Goal: Task Accomplishment & Management: Manage account settings

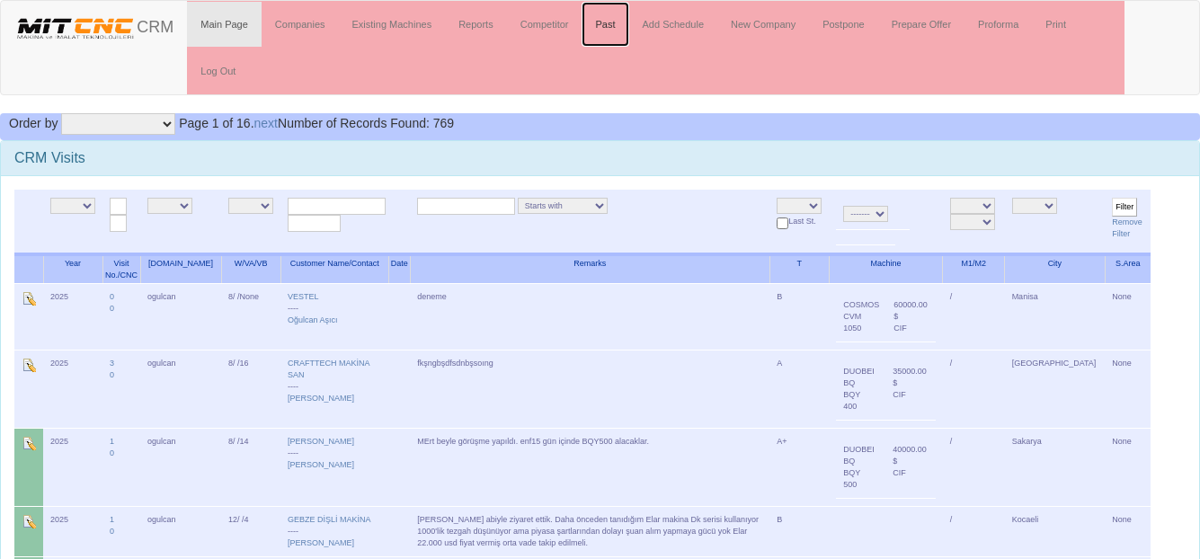
click at [610, 19] on link "Past" at bounding box center [604, 24] width 47 height 45
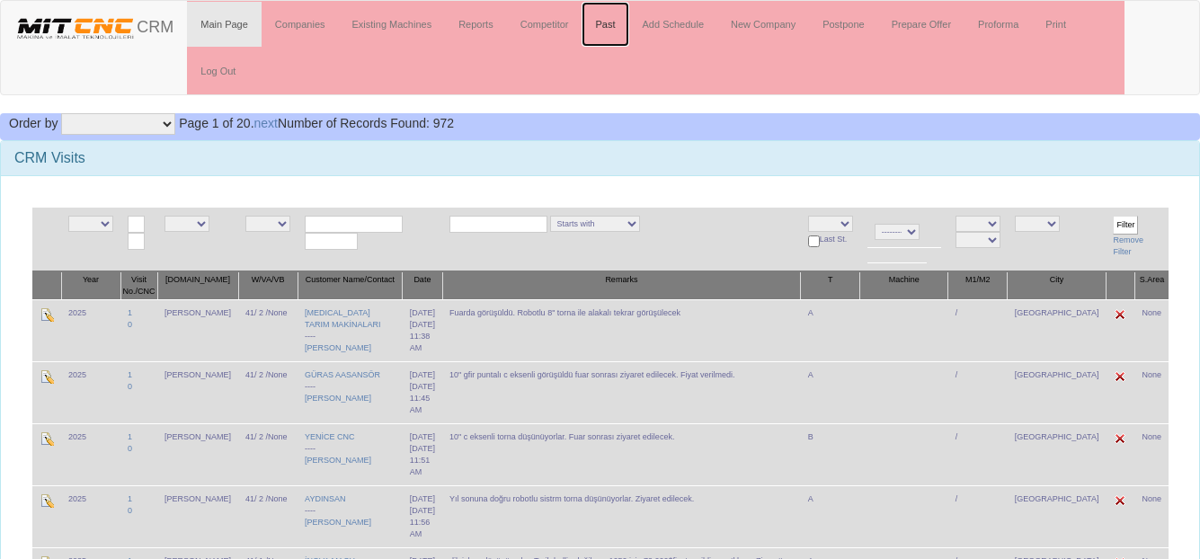
click at [606, 24] on link "Past" at bounding box center [604, 24] width 47 height 45
click at [675, 17] on link "Add Schedule" at bounding box center [673, 24] width 89 height 45
click at [336, 227] on input "text" at bounding box center [354, 224] width 98 height 17
click at [341, 260] on link "ERKEN GEL MAKİNA" at bounding box center [365, 251] width 142 height 20
type input "ERKENGEL MAKİNA"
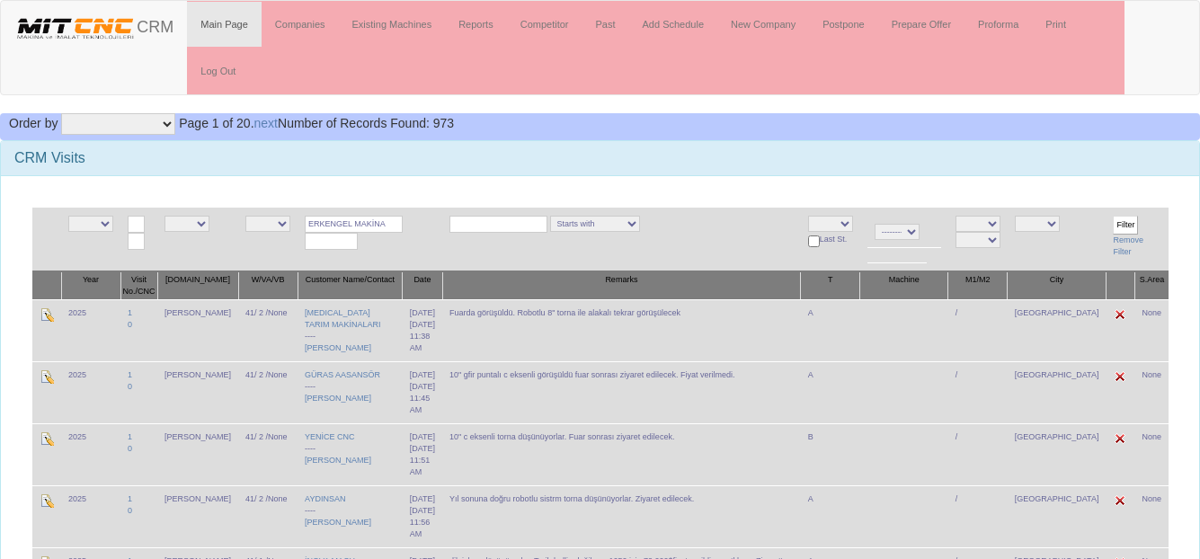
click at [1112, 219] on input "Filter" at bounding box center [1124, 225] width 25 height 19
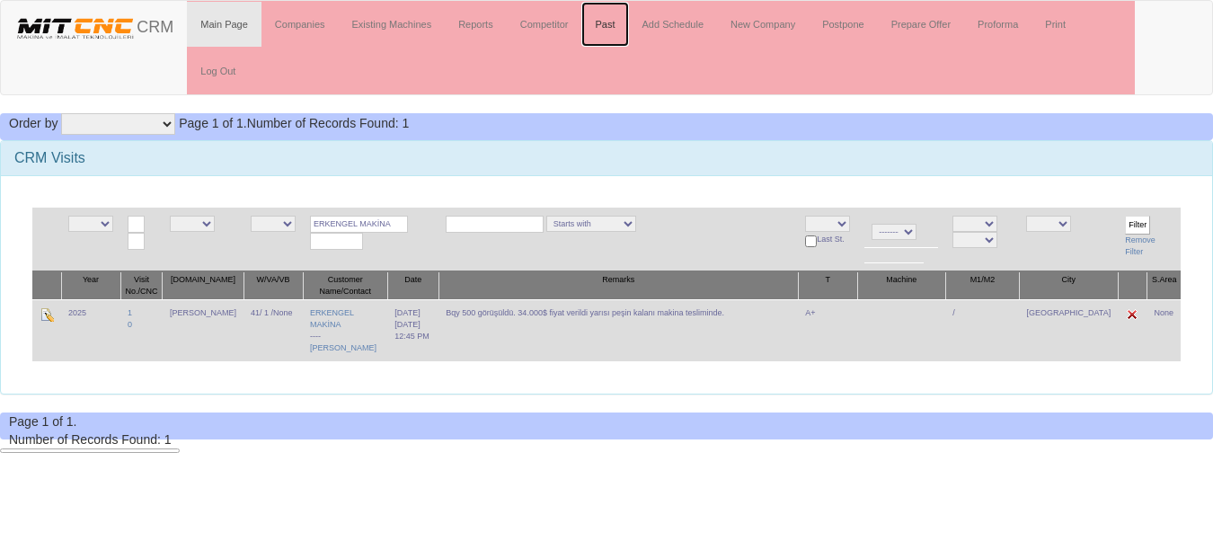
click at [605, 22] on link "Past" at bounding box center [604, 24] width 47 height 45
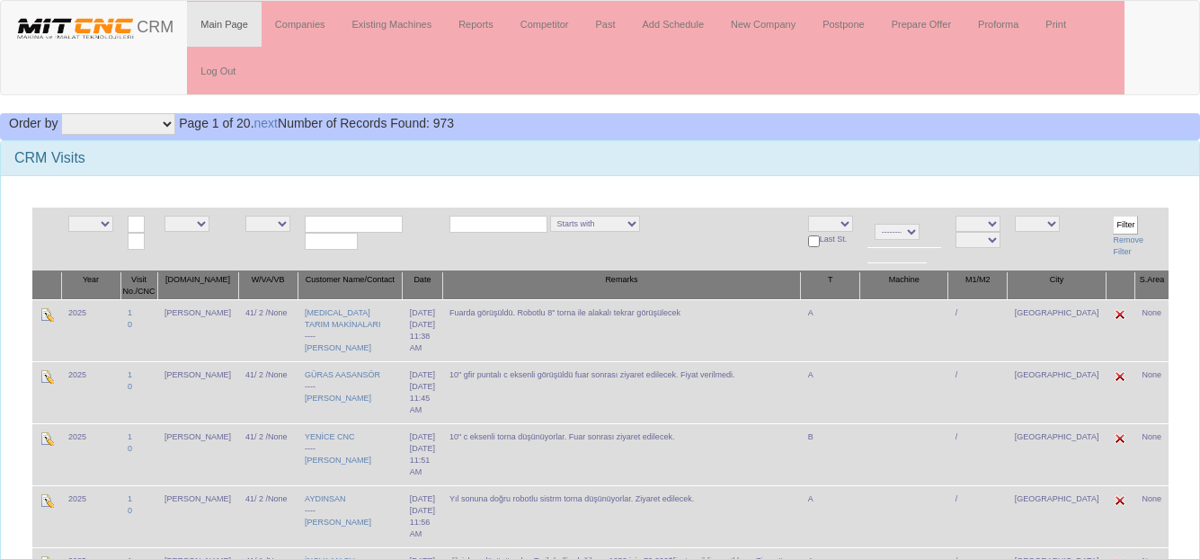
click at [851, 222] on select "NE E A+ A B C L S" at bounding box center [830, 224] width 45 height 16
select select "5"
click at [820, 216] on select "NE E A+ A B C L S" at bounding box center [830, 224] width 45 height 16
click at [207, 224] on select "NE E admin fazıl ibrahim salih ogulcan hasan murat" at bounding box center [186, 224] width 45 height 16
select select "15"
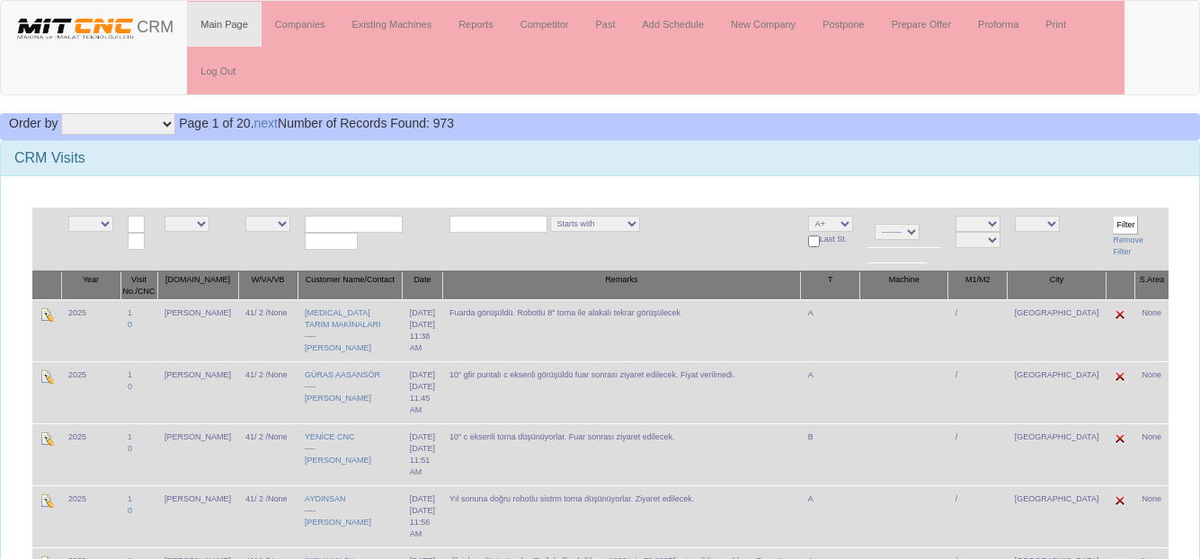
click at [173, 216] on select "NE E admin fazıl ibrahim salih ogulcan hasan murat" at bounding box center [186, 224] width 45 height 16
click at [1117, 217] on input "Filter" at bounding box center [1124, 225] width 25 height 19
click at [333, 218] on input "text" at bounding box center [354, 224] width 98 height 17
type input "rece"
click at [1115, 216] on input "Filter" at bounding box center [1124, 225] width 25 height 19
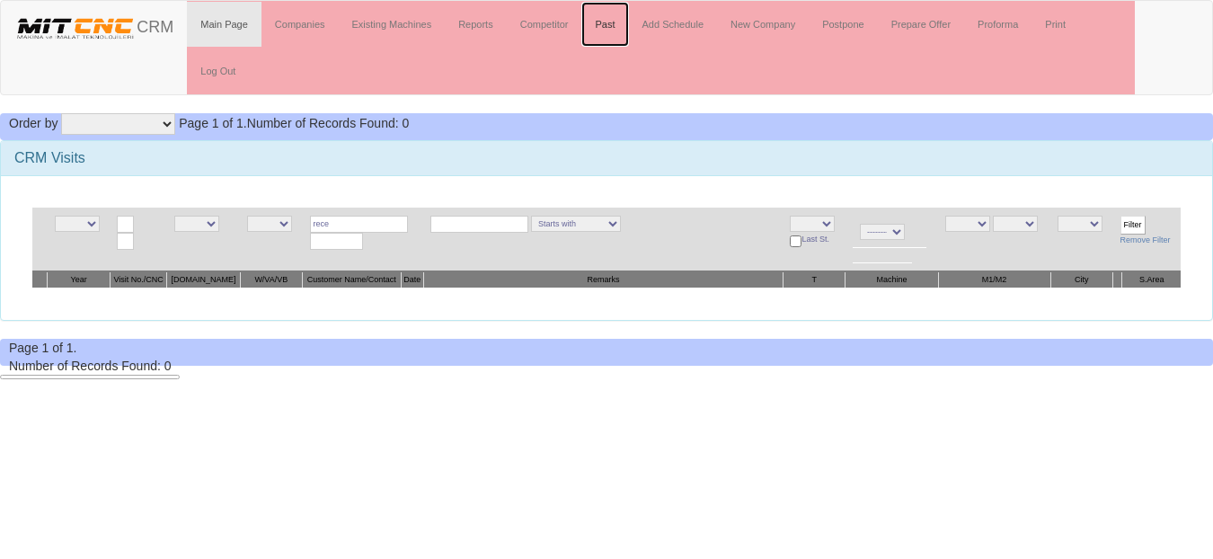
click at [614, 26] on link "Past" at bounding box center [604, 24] width 47 height 45
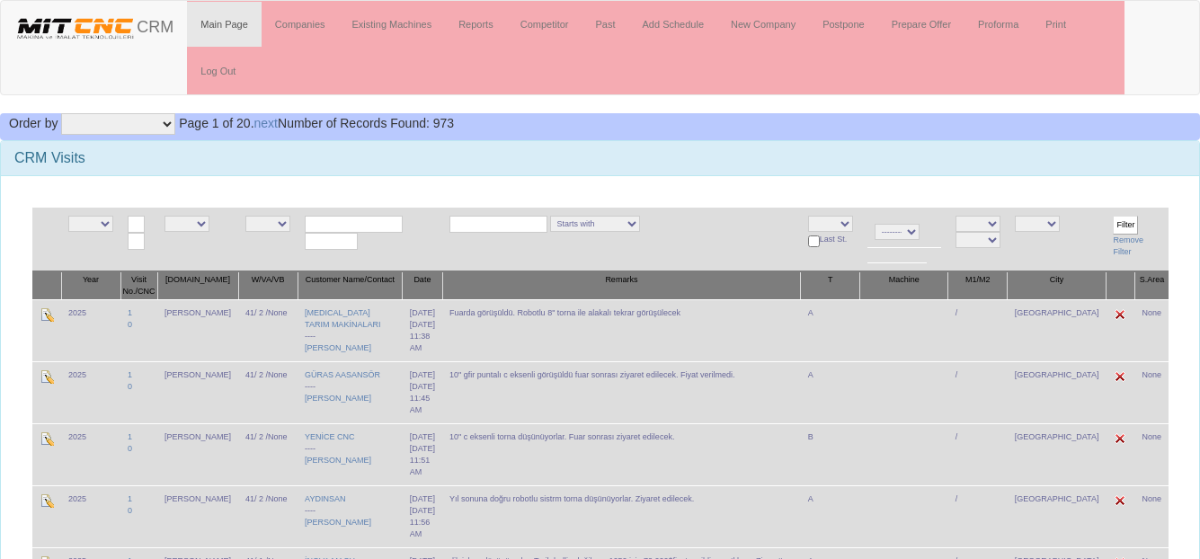
drag, startPoint x: 0, startPoint y: 0, endPoint x: 335, endPoint y: 228, distance: 405.5
click at [335, 228] on input "text" at bounding box center [354, 224] width 98 height 17
type input "rece"
click at [694, 16] on link "Add Schedule" at bounding box center [673, 24] width 89 height 45
click at [305, 222] on input "text" at bounding box center [354, 224] width 98 height 17
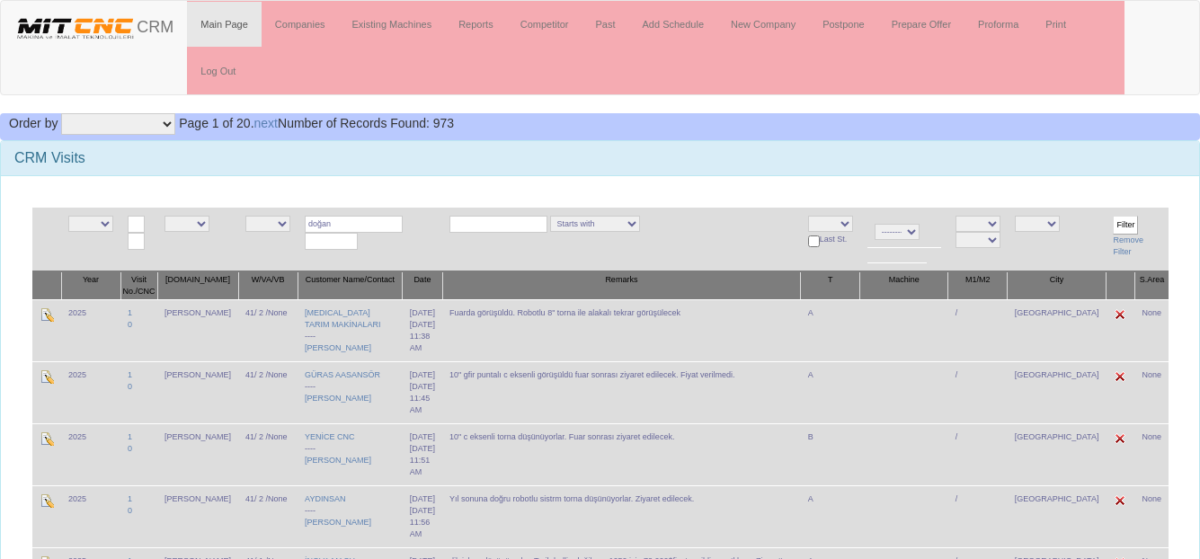
click at [350, 222] on input "doğan" at bounding box center [354, 224] width 98 height 17
click at [356, 255] on strong "DOĞAN M" at bounding box center [336, 249] width 48 height 11
type input "DOĞAN MAKİNA"
click at [1121, 227] on input "Filter" at bounding box center [1124, 225] width 25 height 19
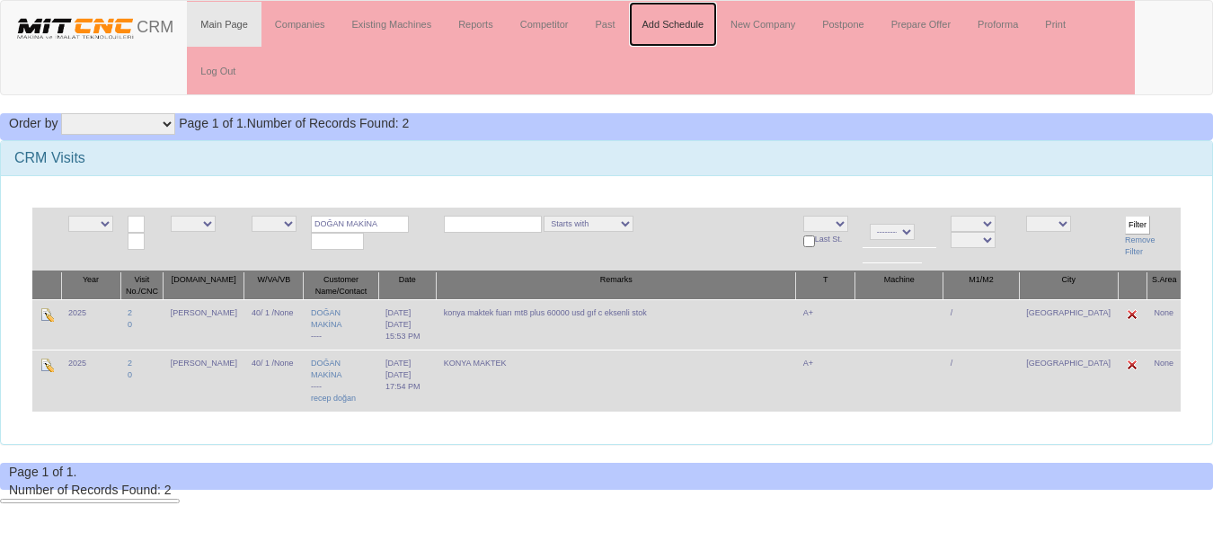
click at [680, 20] on link "Add Schedule" at bounding box center [673, 24] width 89 height 45
